Goal: Information Seeking & Learning: Learn about a topic

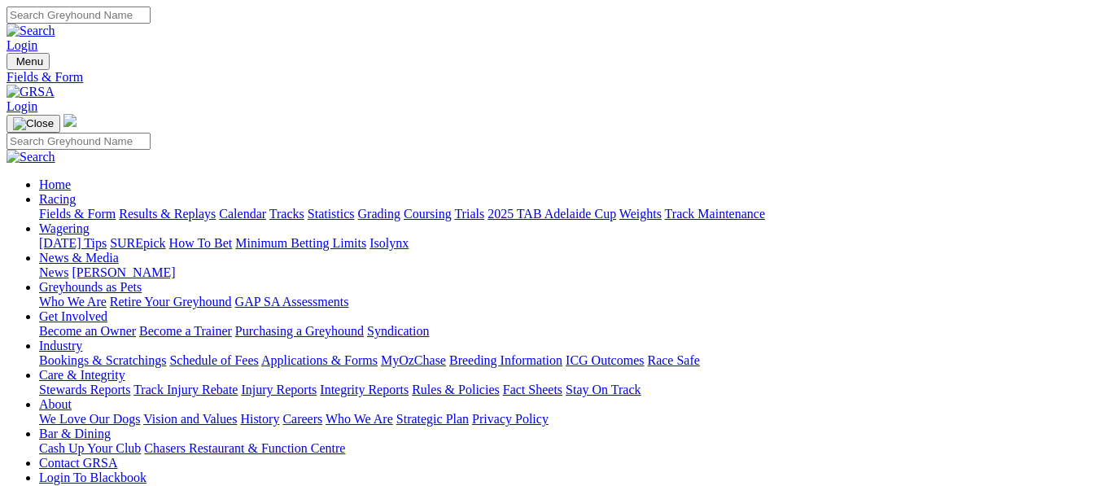
scroll to position [326, 0]
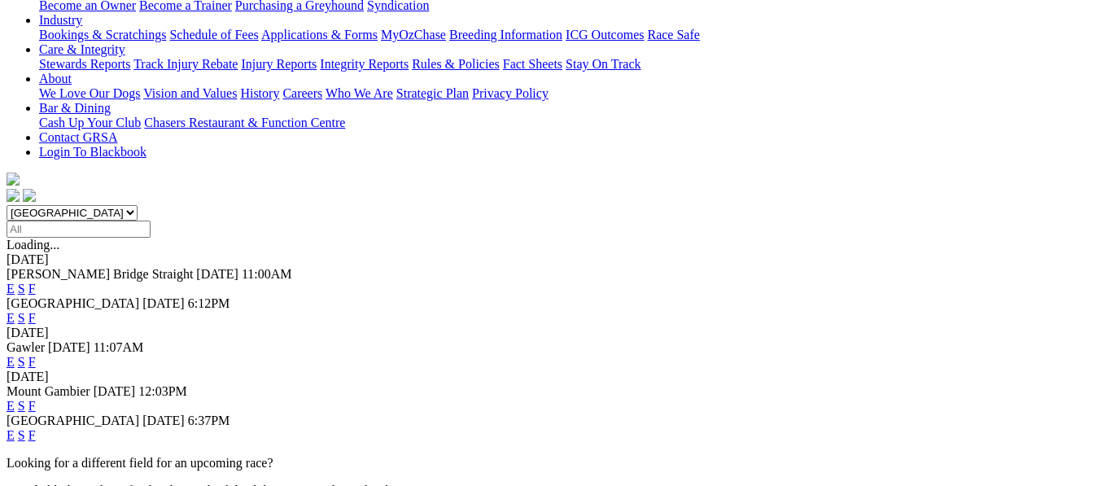
click at [36, 428] on link "F" at bounding box center [31, 435] width 7 height 14
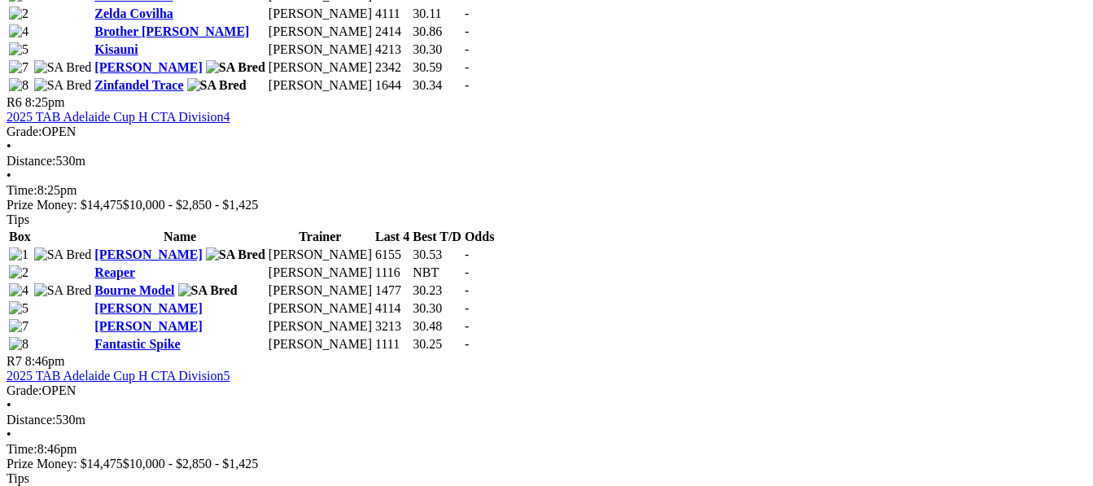
scroll to position [2116, 0]
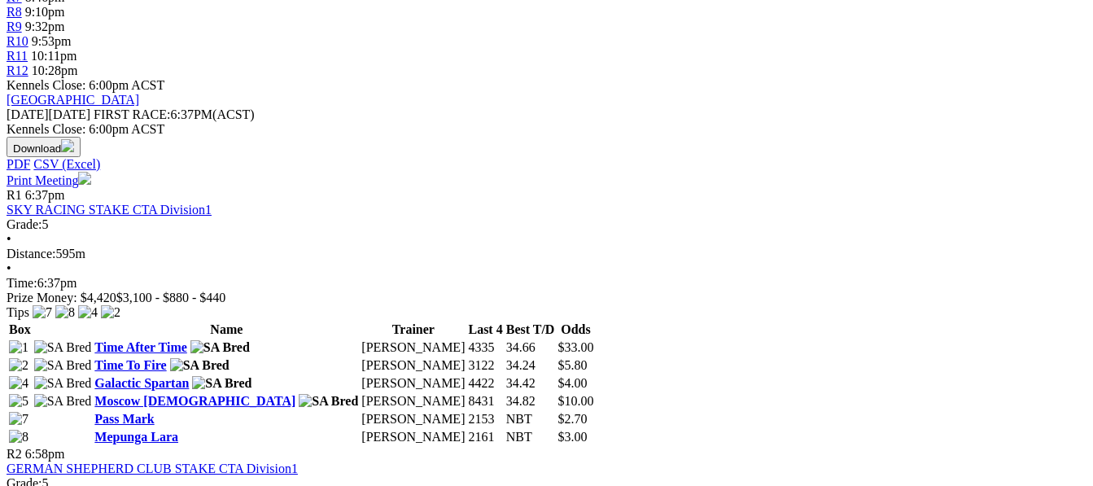
scroll to position [732, 0]
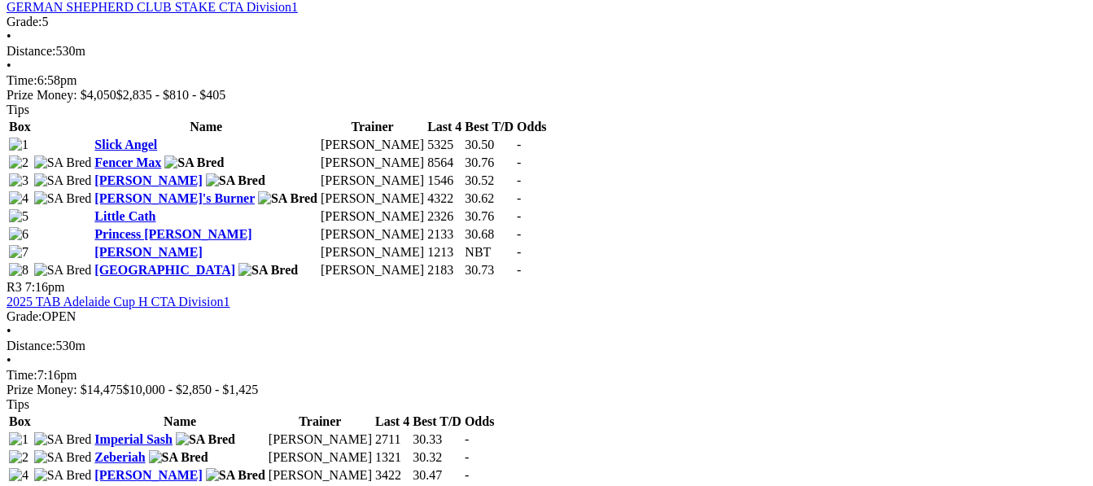
scroll to position [1139, 0]
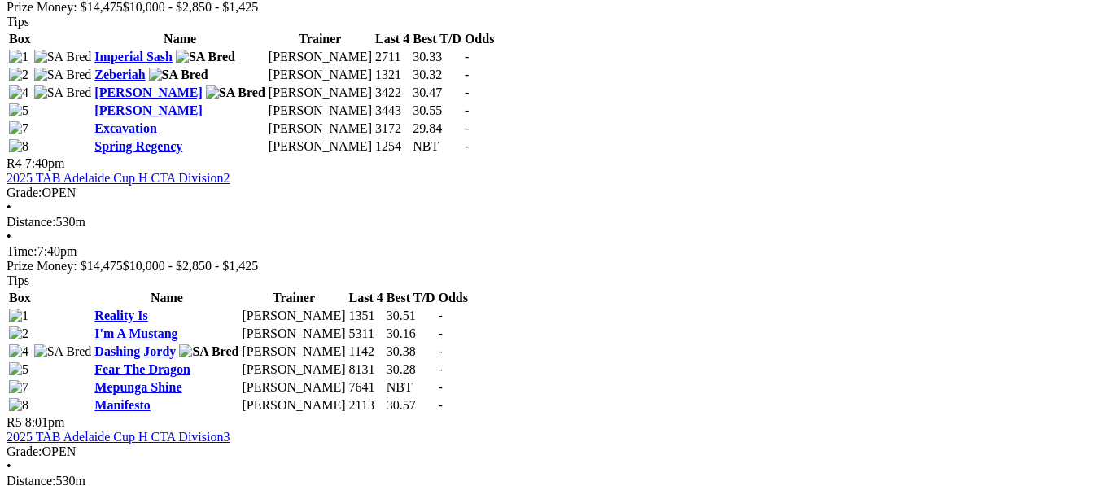
scroll to position [1546, 0]
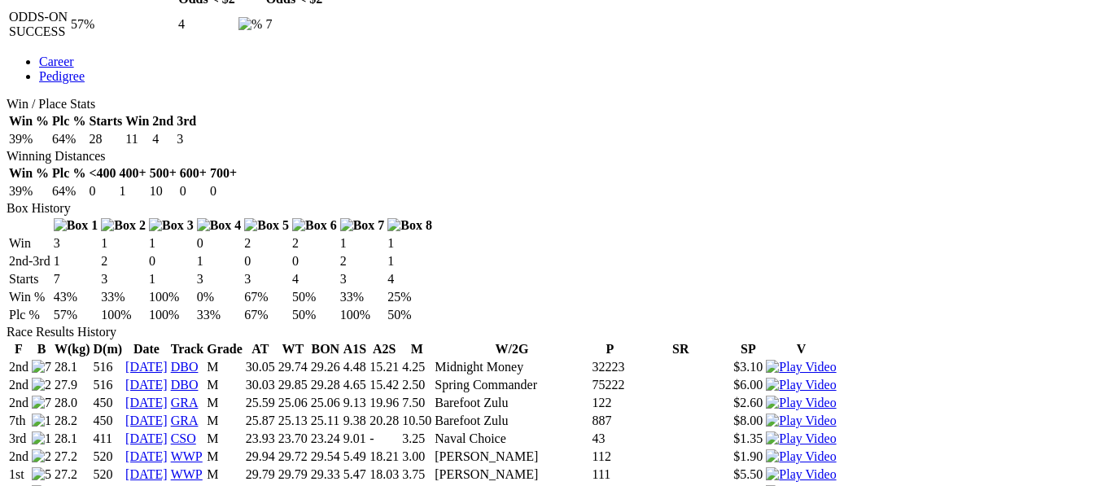
scroll to position [977, 0]
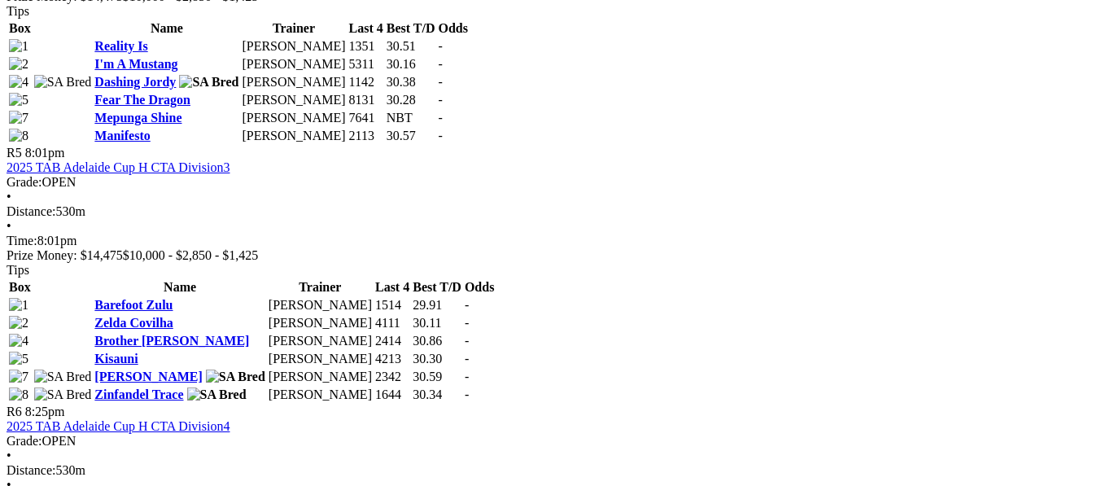
scroll to position [1790, 0]
